Goal: Information Seeking & Learning: Learn about a topic

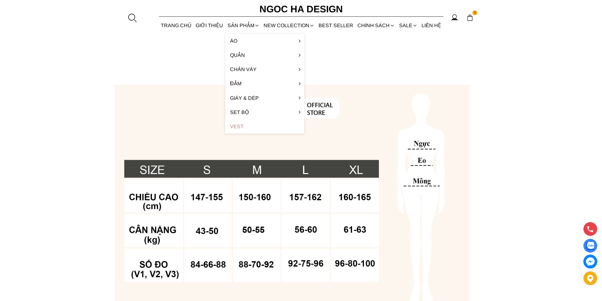
click at [239, 122] on link "Vest" at bounding box center [264, 126] width 79 height 14
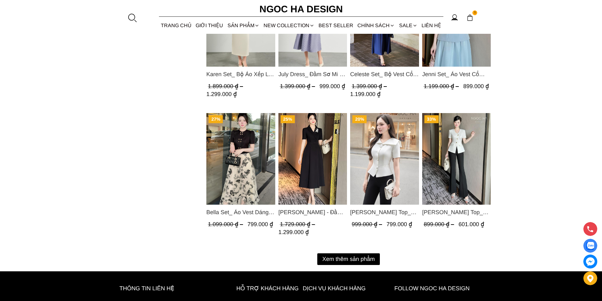
scroll to position [790, 0]
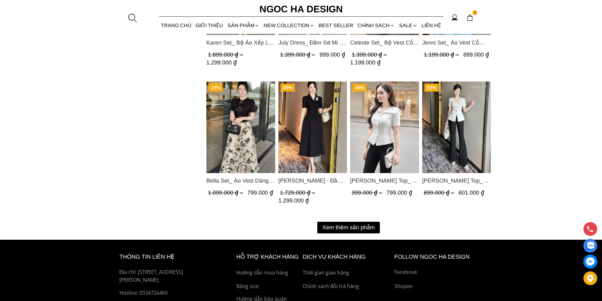
click at [352, 227] on button "Xem thêm sản phẩm" at bounding box center [348, 228] width 63 height 12
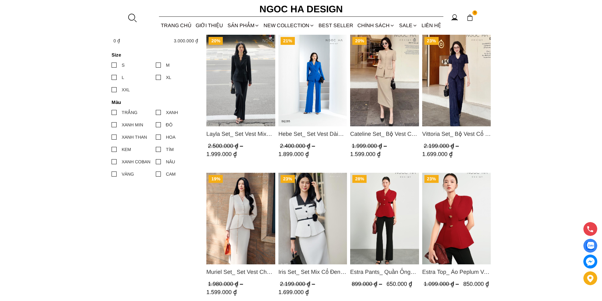
scroll to position [505, 0]
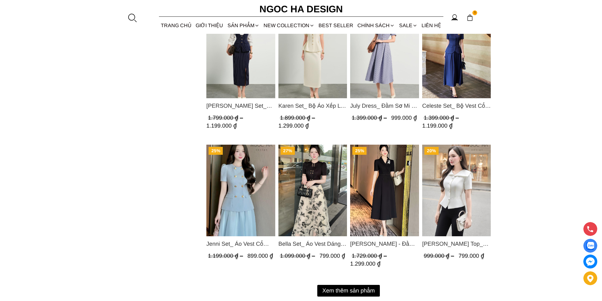
scroll to position [850, 0]
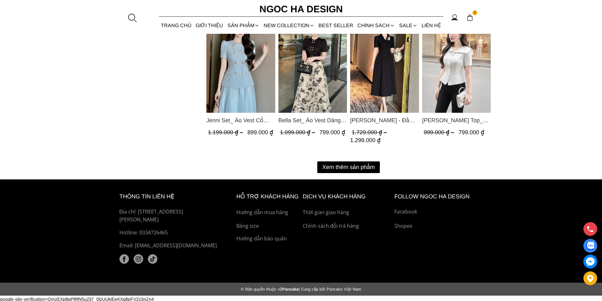
click at [357, 166] on button "Xem thêm sản phẩm" at bounding box center [348, 167] width 63 height 12
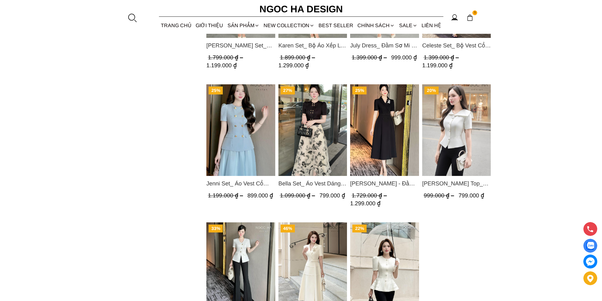
scroll to position [976, 0]
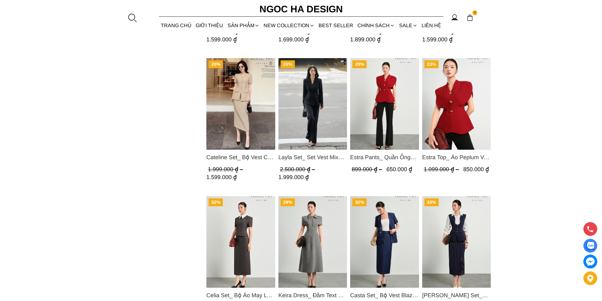
scroll to position [379, 0]
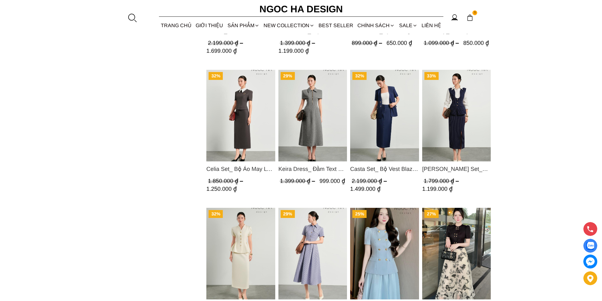
scroll to position [758, 0]
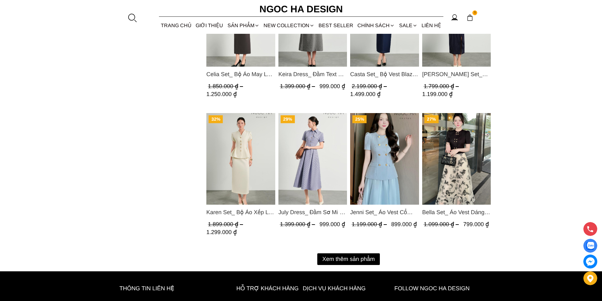
click at [336, 253] on button "Xem thêm sản phẩm" at bounding box center [348, 259] width 63 height 12
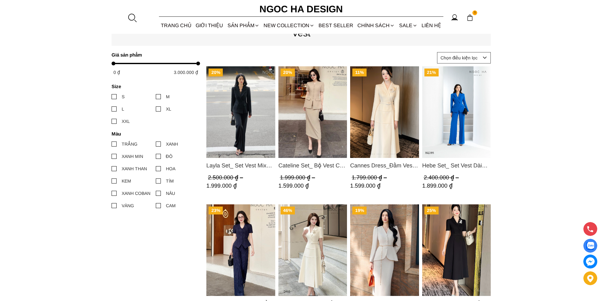
scroll to position [442, 0]
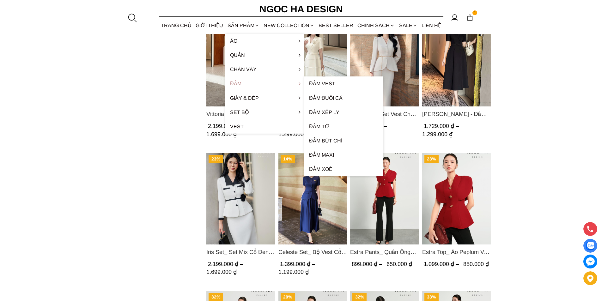
click at [243, 82] on link "Đầm" at bounding box center [264, 83] width 79 height 14
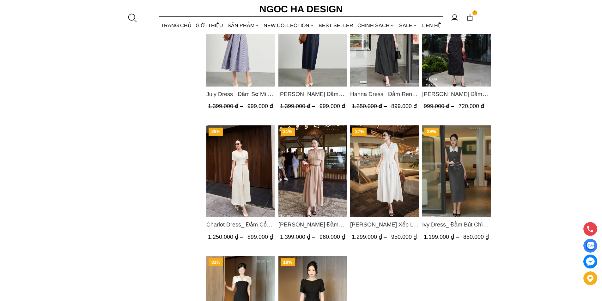
scroll to position [695, 0]
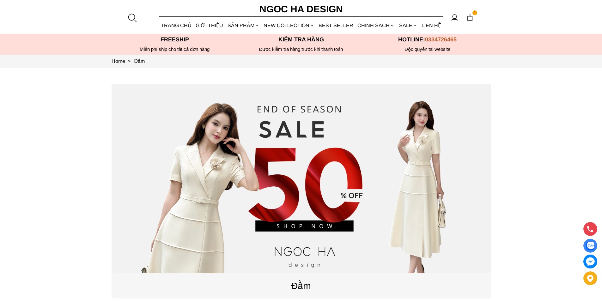
scroll to position [253, 0]
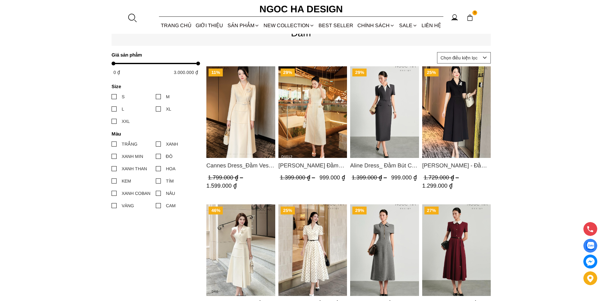
click at [233, 103] on img "Product image - Cannes Dress_Đầm Vest Tay Dài Đính Hoa Màu Kem D764" at bounding box center [240, 112] width 69 height 92
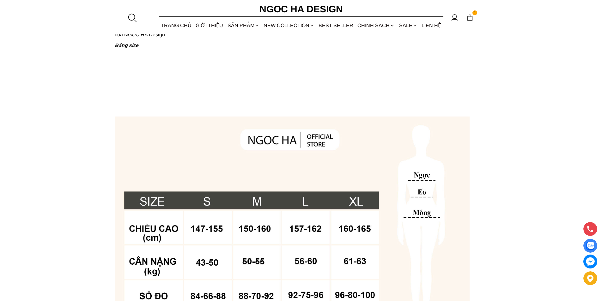
scroll to position [474, 0]
